Goal: Task Accomplishment & Management: Manage account settings

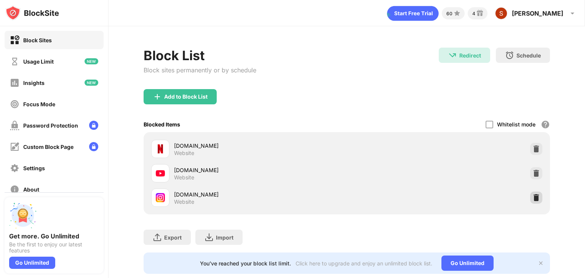
click at [533, 196] on img at bounding box center [537, 198] width 8 height 8
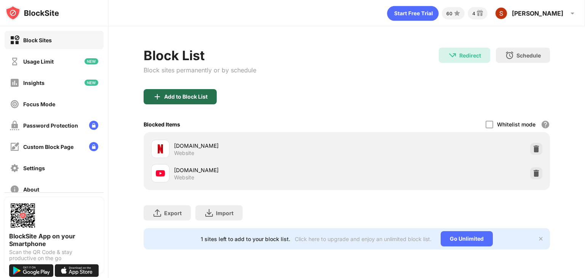
click at [190, 98] on div "Add to Block List" at bounding box center [185, 97] width 43 height 6
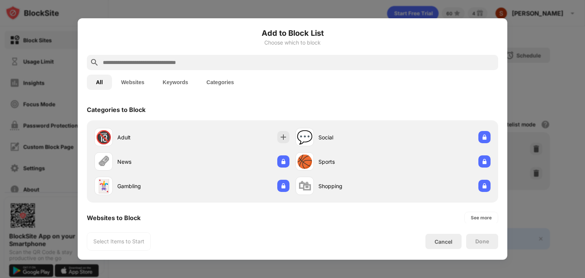
click at [307, 58] on input "text" at bounding box center [298, 62] width 393 height 9
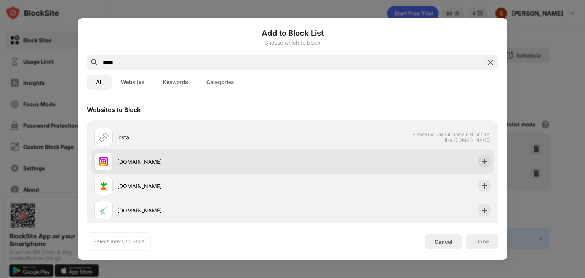
type input "*****"
click at [482, 161] on img at bounding box center [485, 162] width 8 height 8
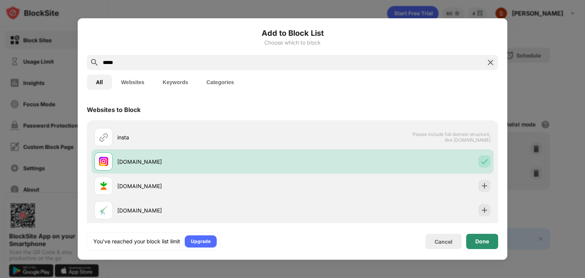
click at [479, 241] on div "Done" at bounding box center [483, 242] width 14 height 6
